Goal: Find specific page/section: Find specific page/section

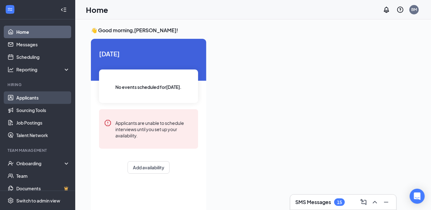
click at [27, 97] on link "Applicants" at bounding box center [43, 98] width 54 height 13
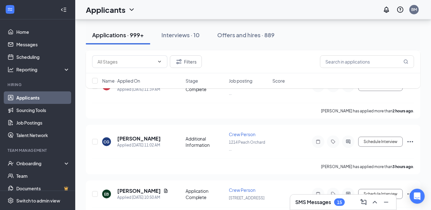
scroll to position [318, 0]
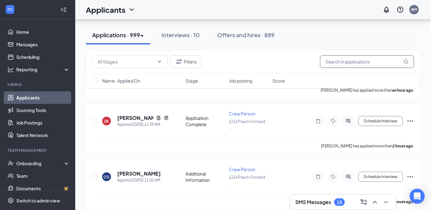
click at [342, 63] on input "text" at bounding box center [367, 62] width 94 height 13
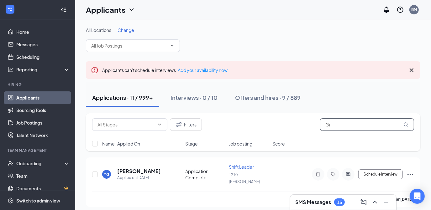
type input "G"
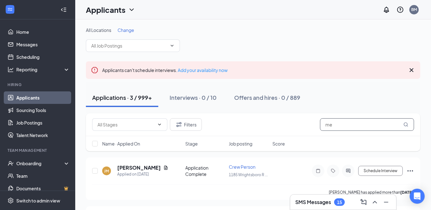
type input "m"
type input "nagiy"
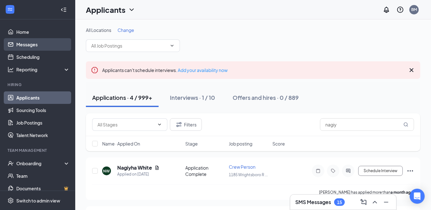
click at [29, 43] on link "Messages" at bounding box center [43, 44] width 54 height 13
